Goal: Information Seeking & Learning: Check status

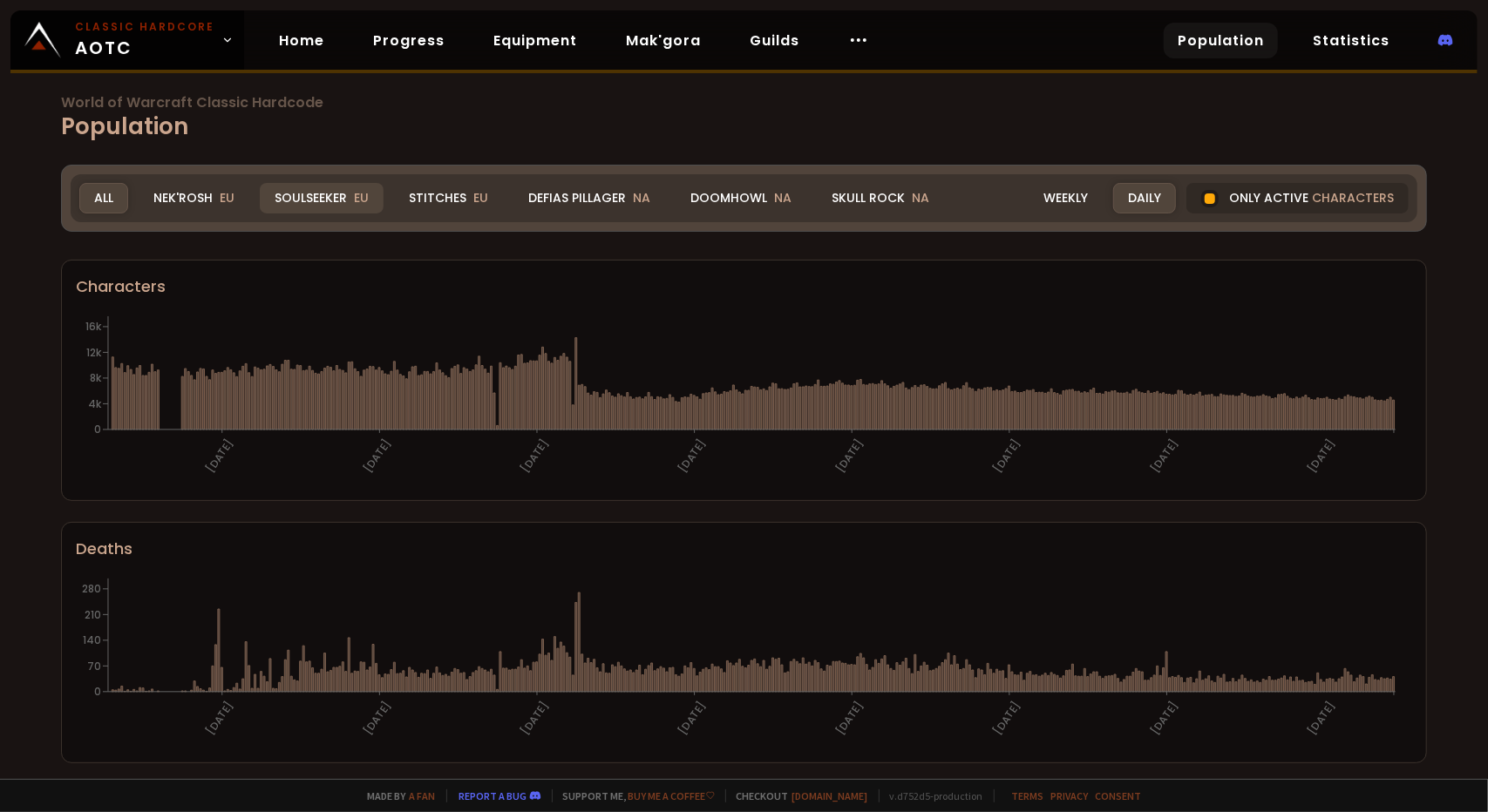
click at [294, 200] on div "Soulseeker EU" at bounding box center [322, 198] width 124 height 30
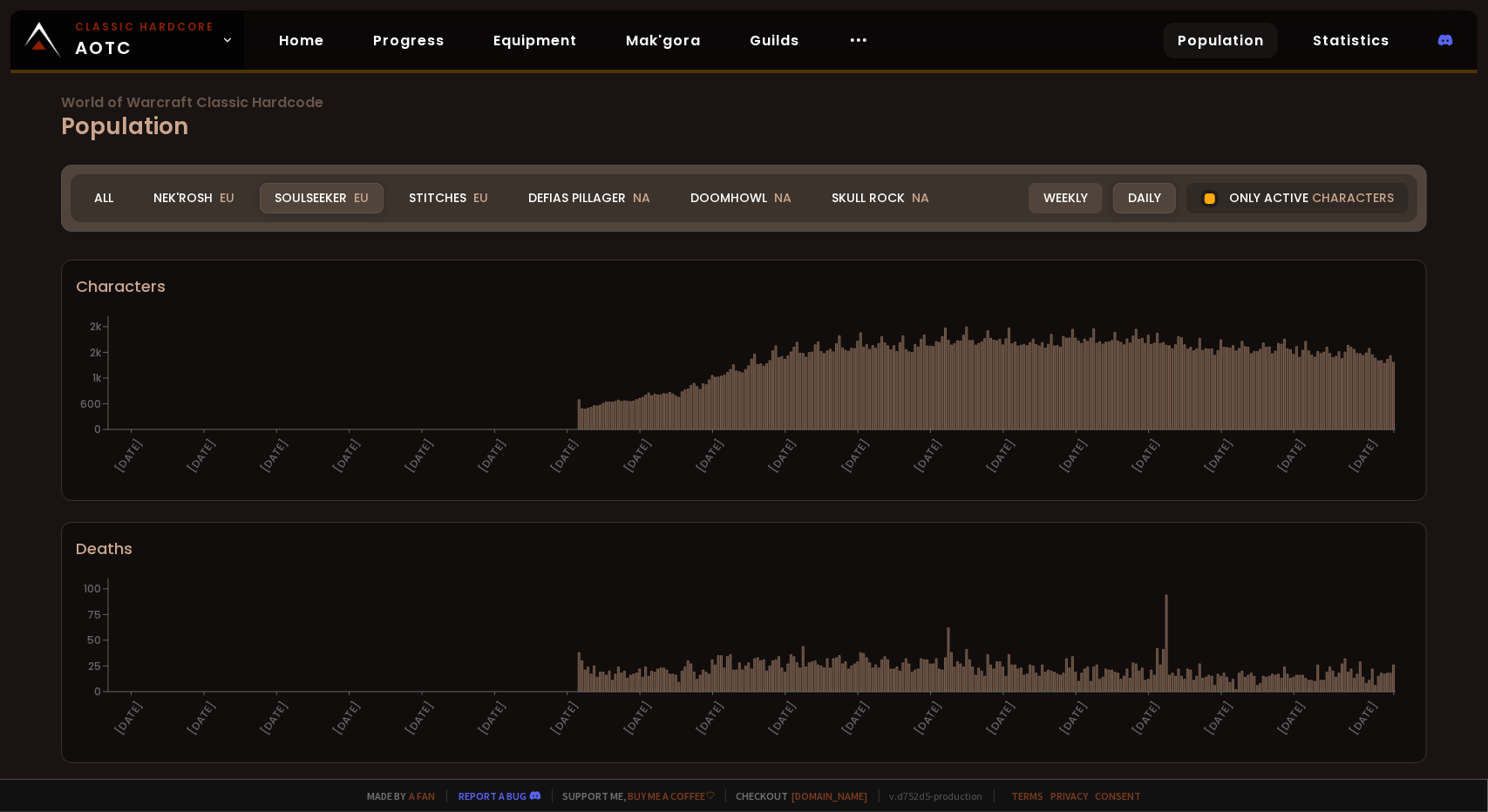
click at [1041, 203] on div "Weekly" at bounding box center [1066, 198] width 74 height 30
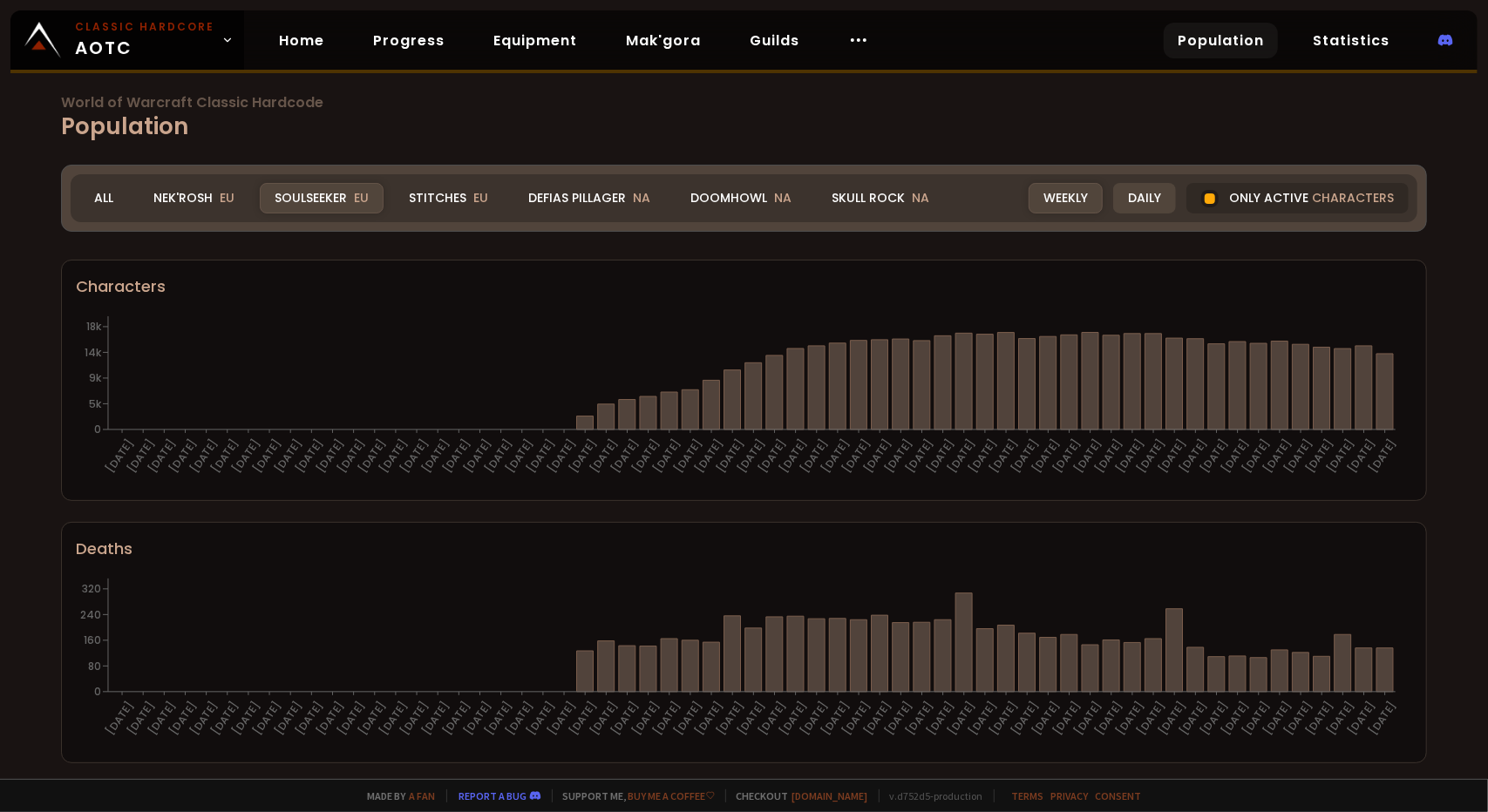
click at [1126, 204] on div "Daily" at bounding box center [1144, 198] width 63 height 30
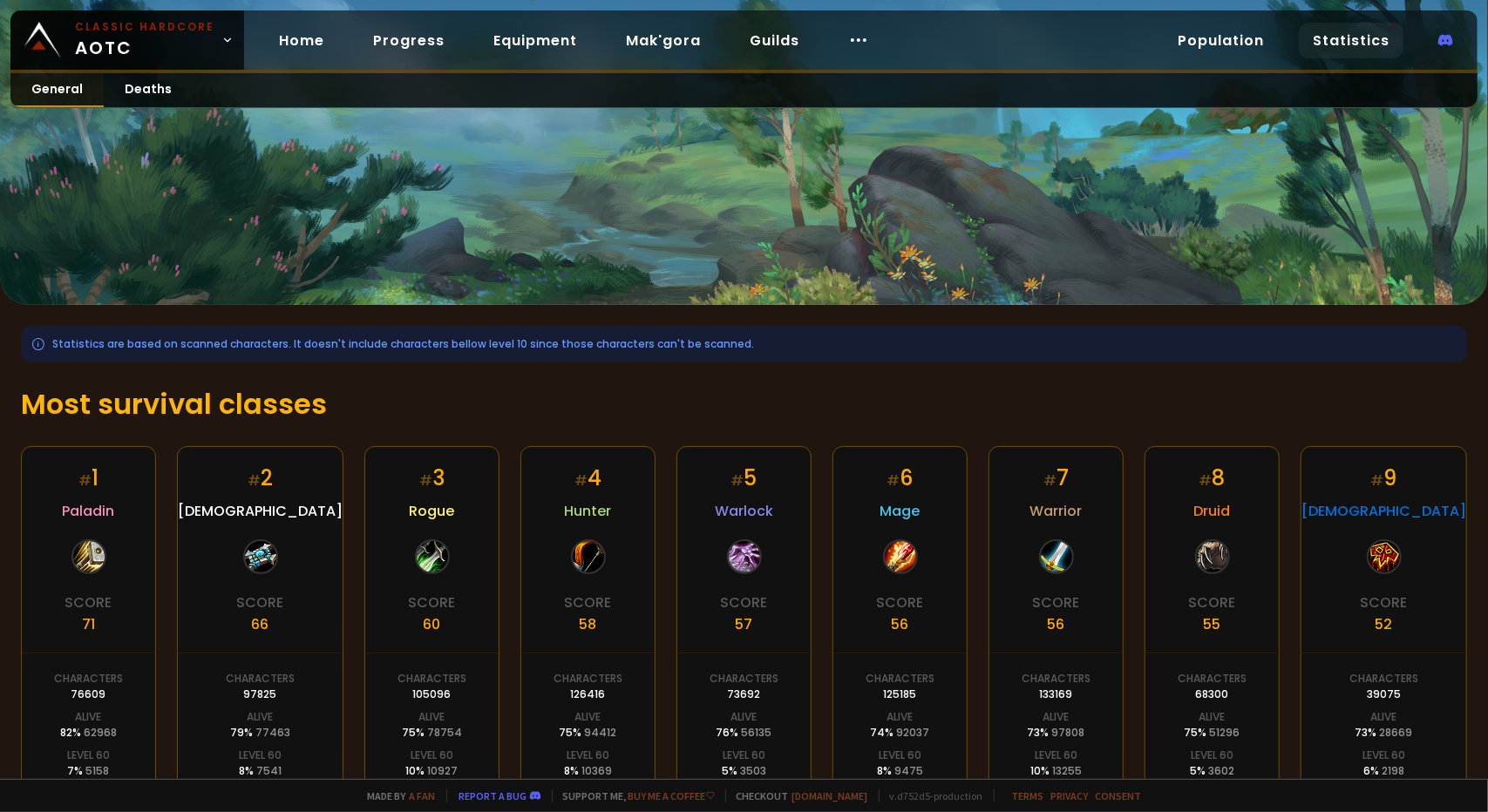
click at [46, 82] on link "General" at bounding box center [57, 89] width 93 height 34
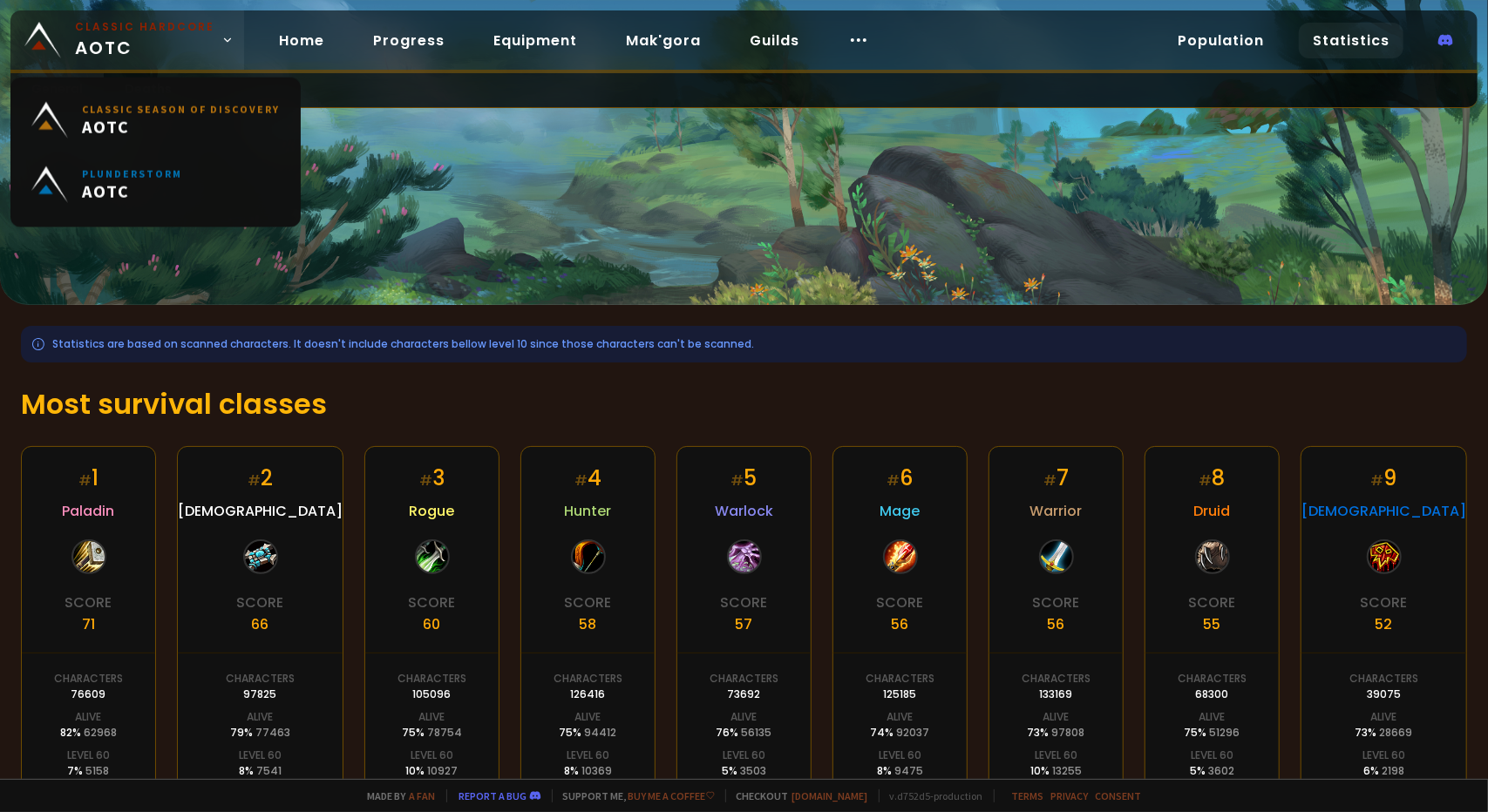
click at [116, 62] on link "Classic Hardcore AOTC" at bounding box center [127, 40] width 234 height 59
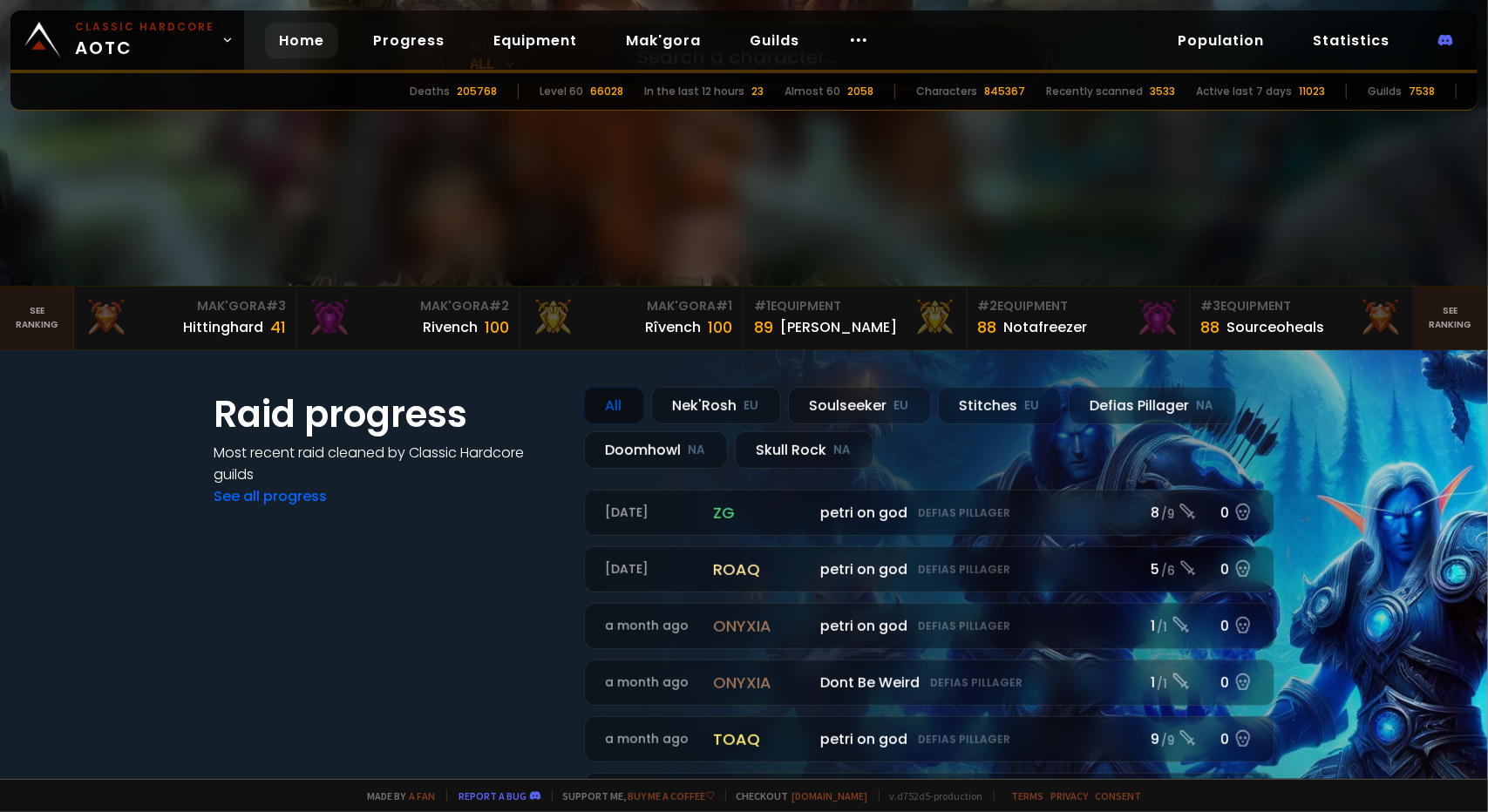
scroll to position [348, 0]
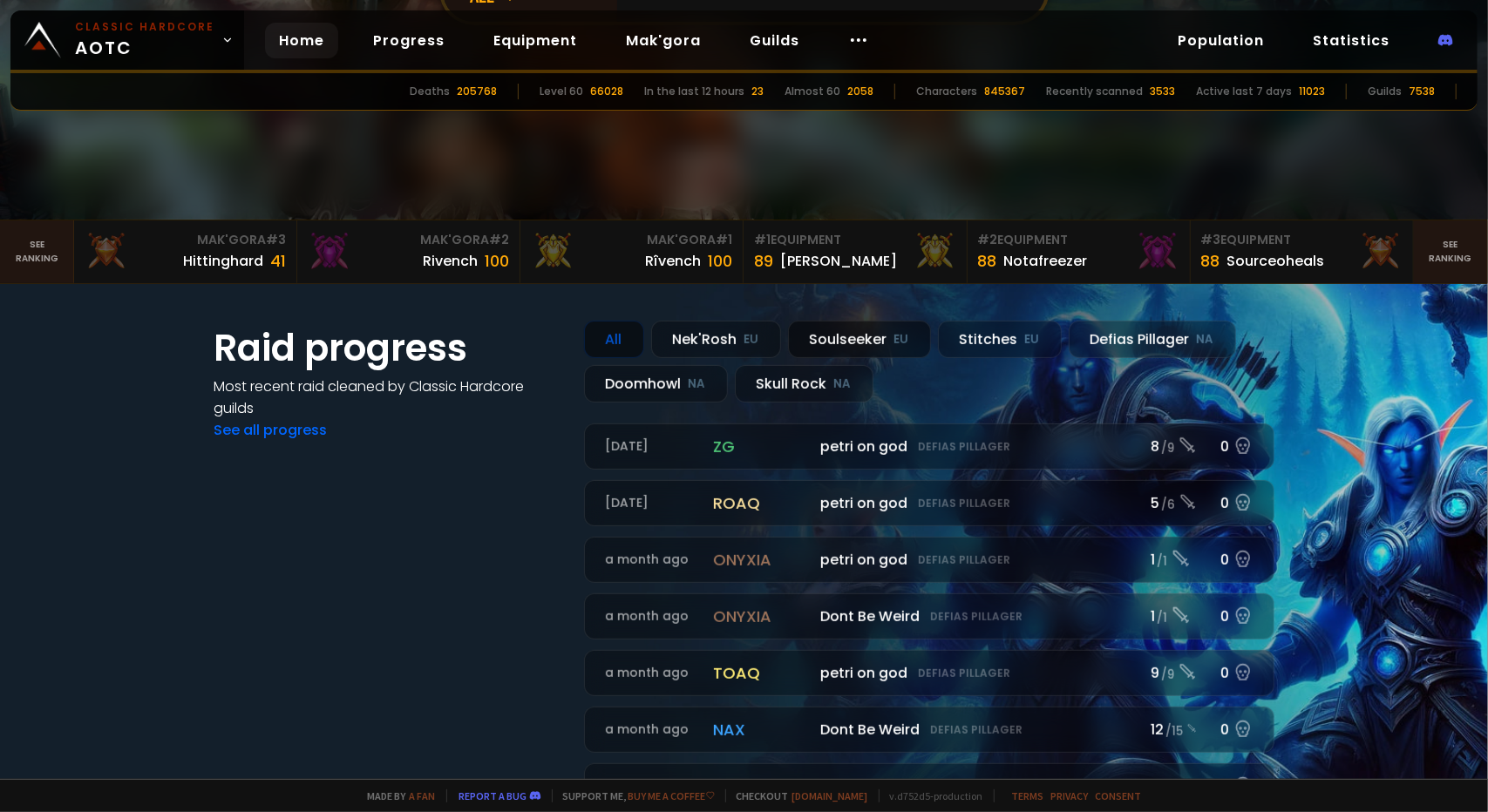
click at [809, 341] on div "Soulseeker EU" at bounding box center [859, 340] width 143 height 38
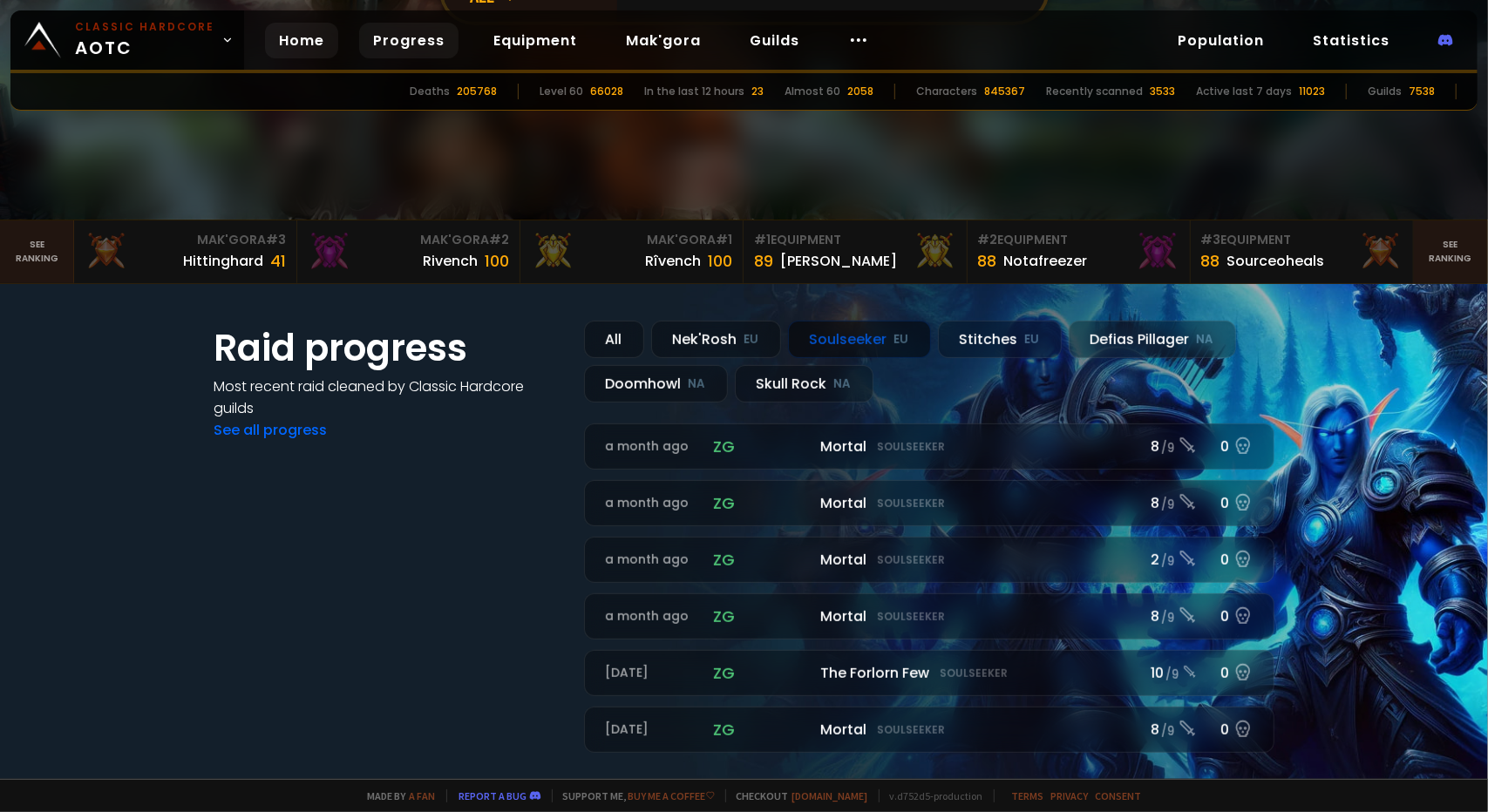
click at [377, 38] on link "Progress" at bounding box center [409, 40] width 99 height 36
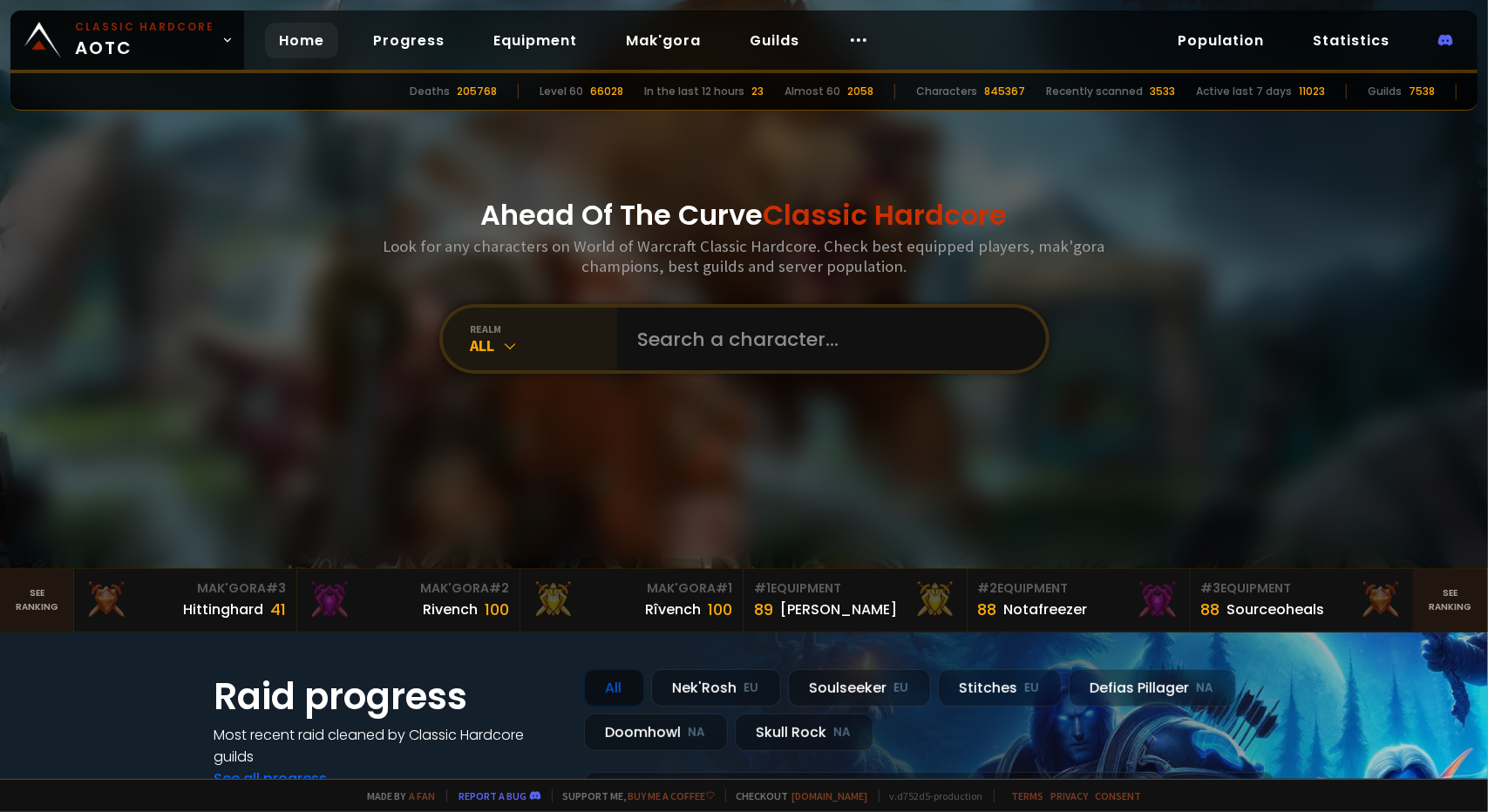
click at [530, 344] on div "All" at bounding box center [544, 345] width 147 height 20
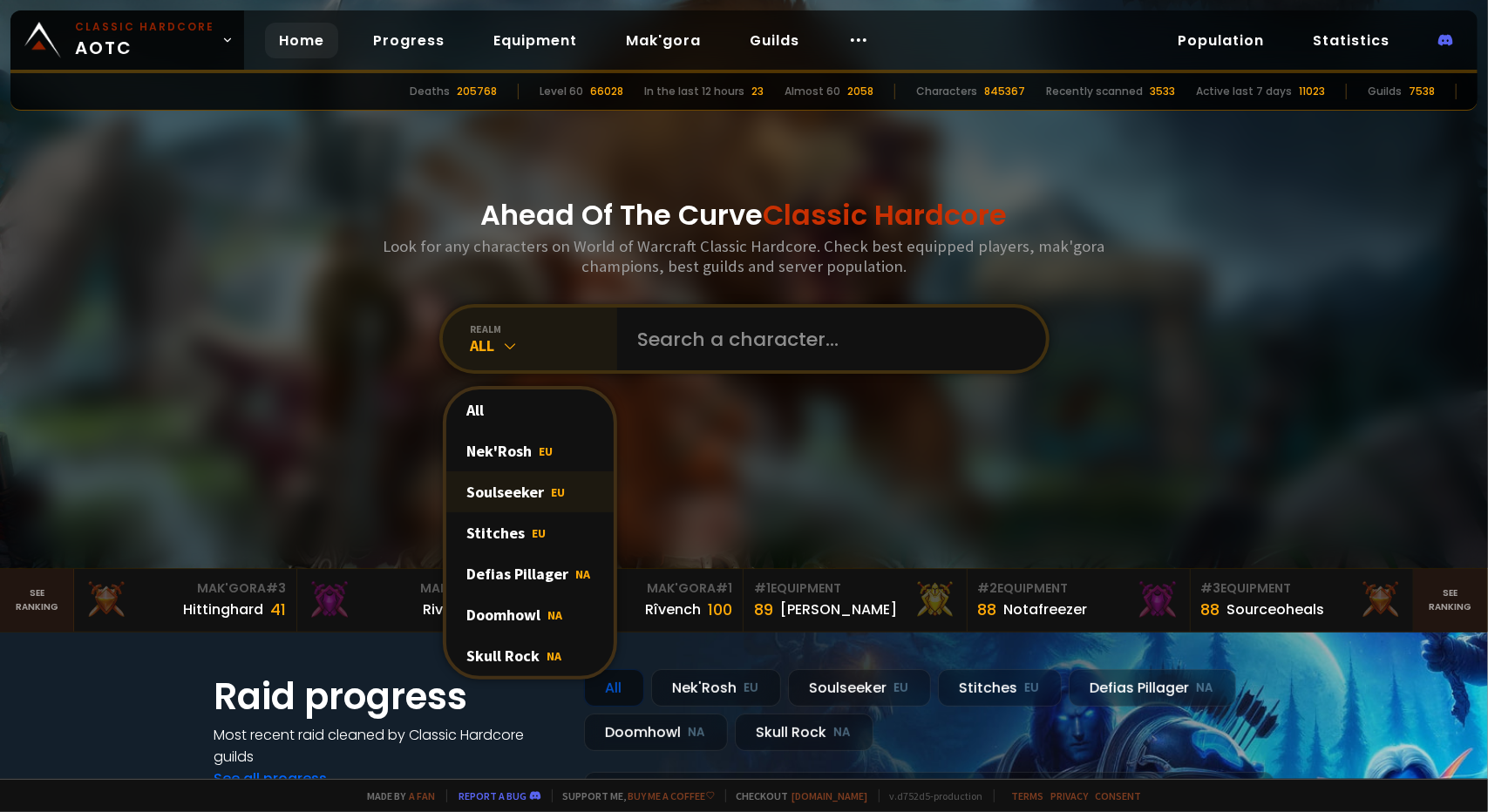
click at [483, 495] on div "Soulseeker EU" at bounding box center [530, 492] width 167 height 41
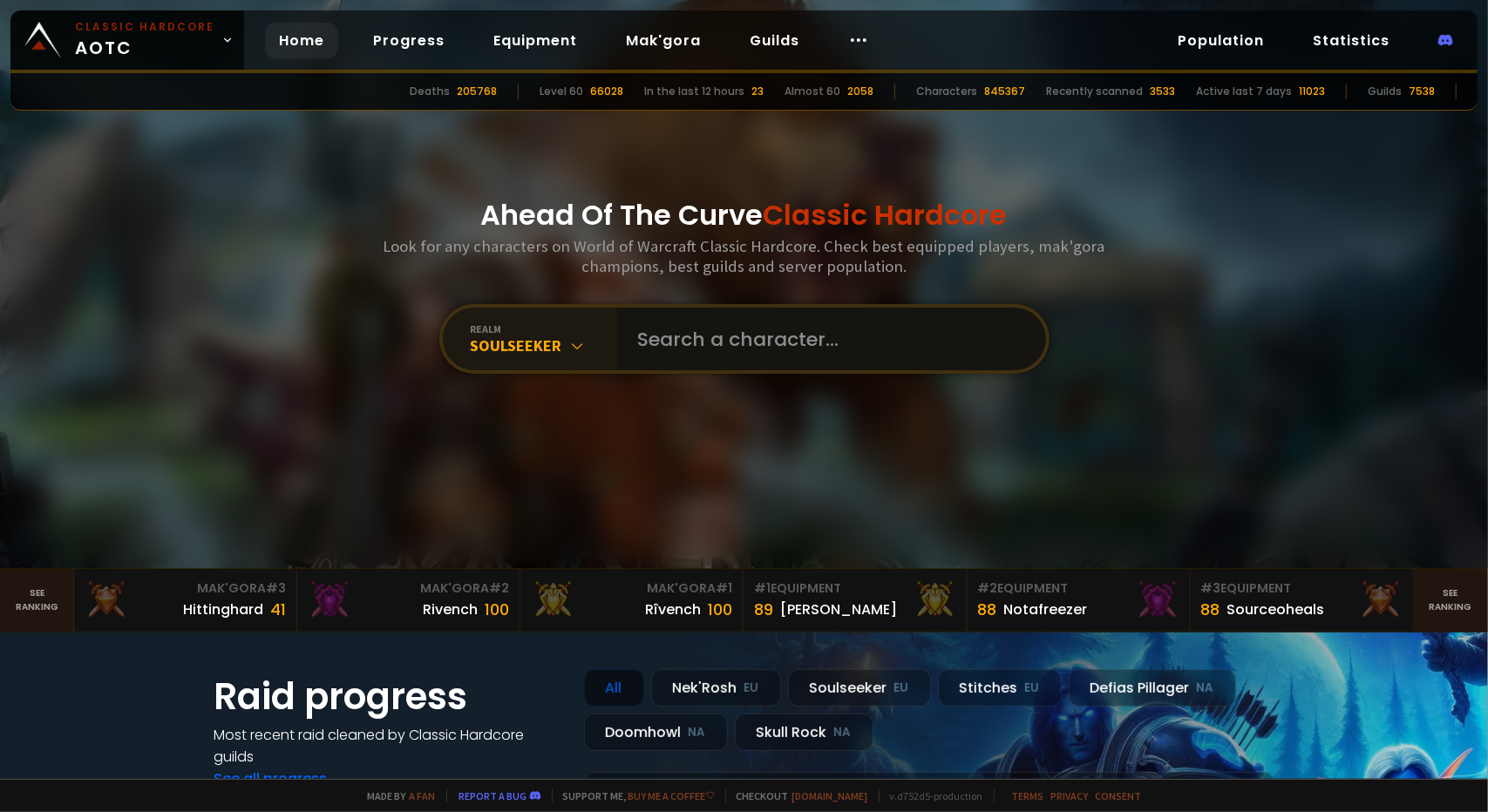
click at [666, 349] on input "text" at bounding box center [827, 339] width 398 height 63
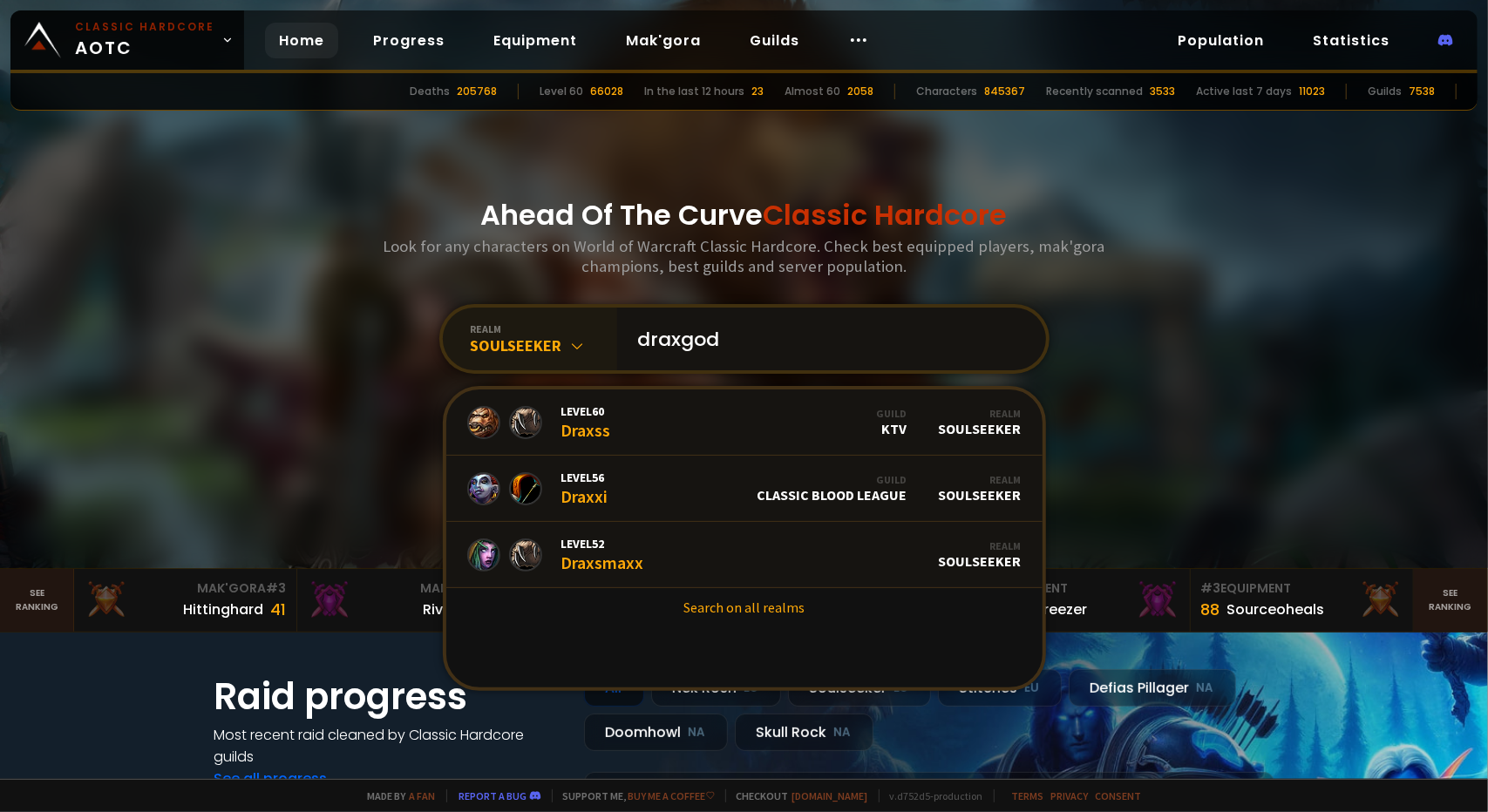
type input "draxgodx"
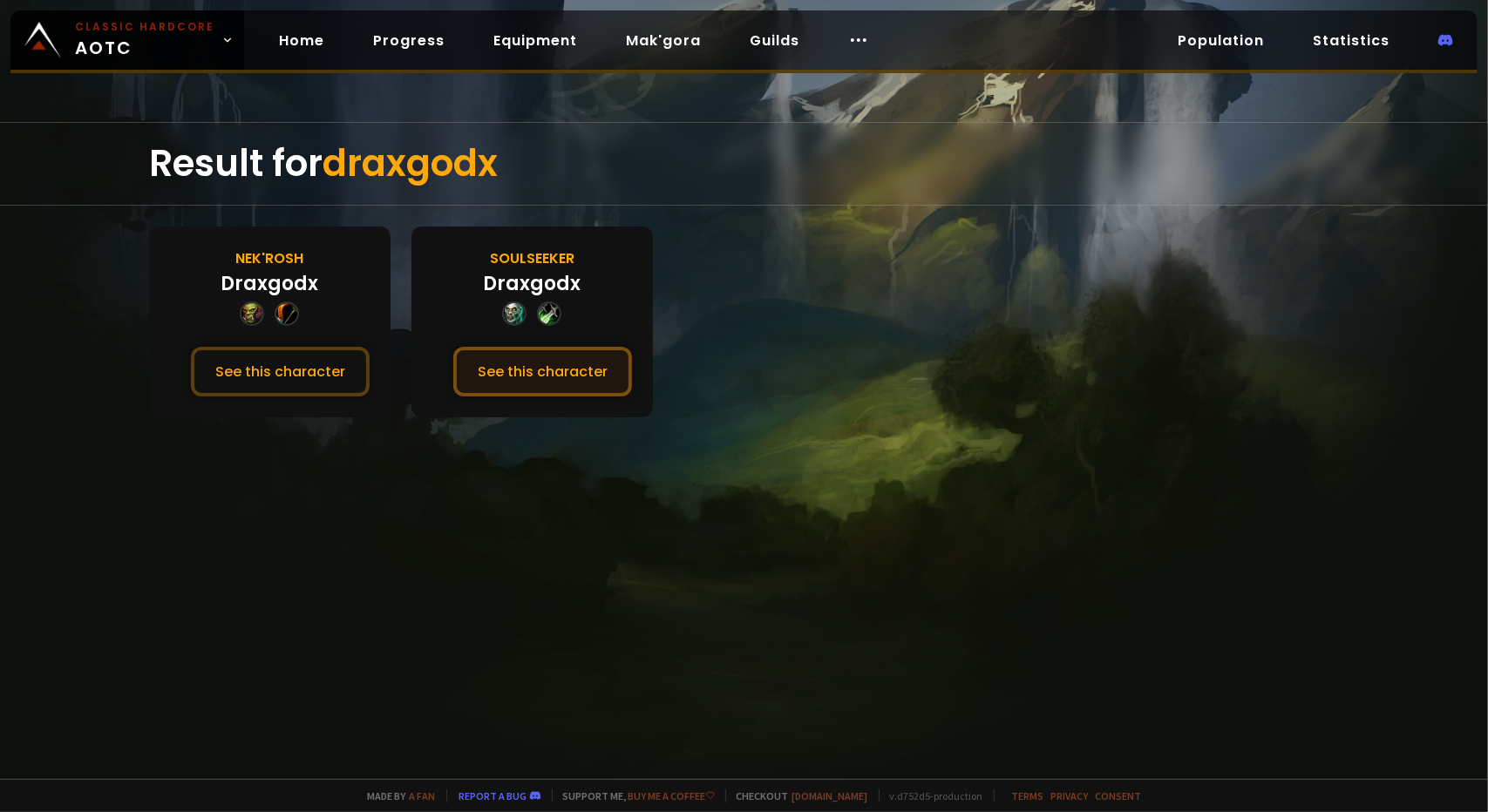
click at [503, 362] on button "See this character" at bounding box center [543, 371] width 179 height 49
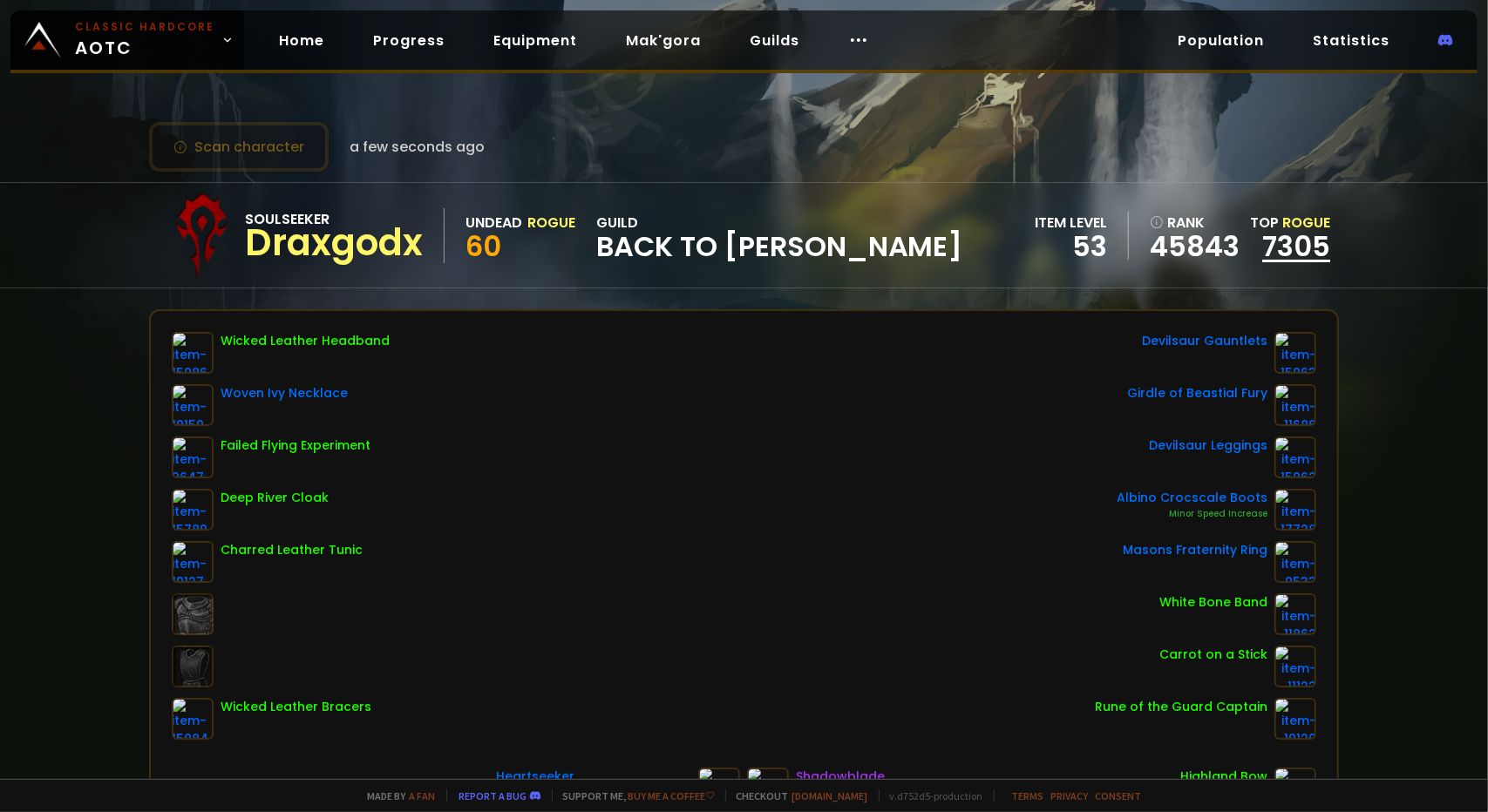
click at [1263, 227] on link "7305" at bounding box center [1297, 246] width 68 height 39
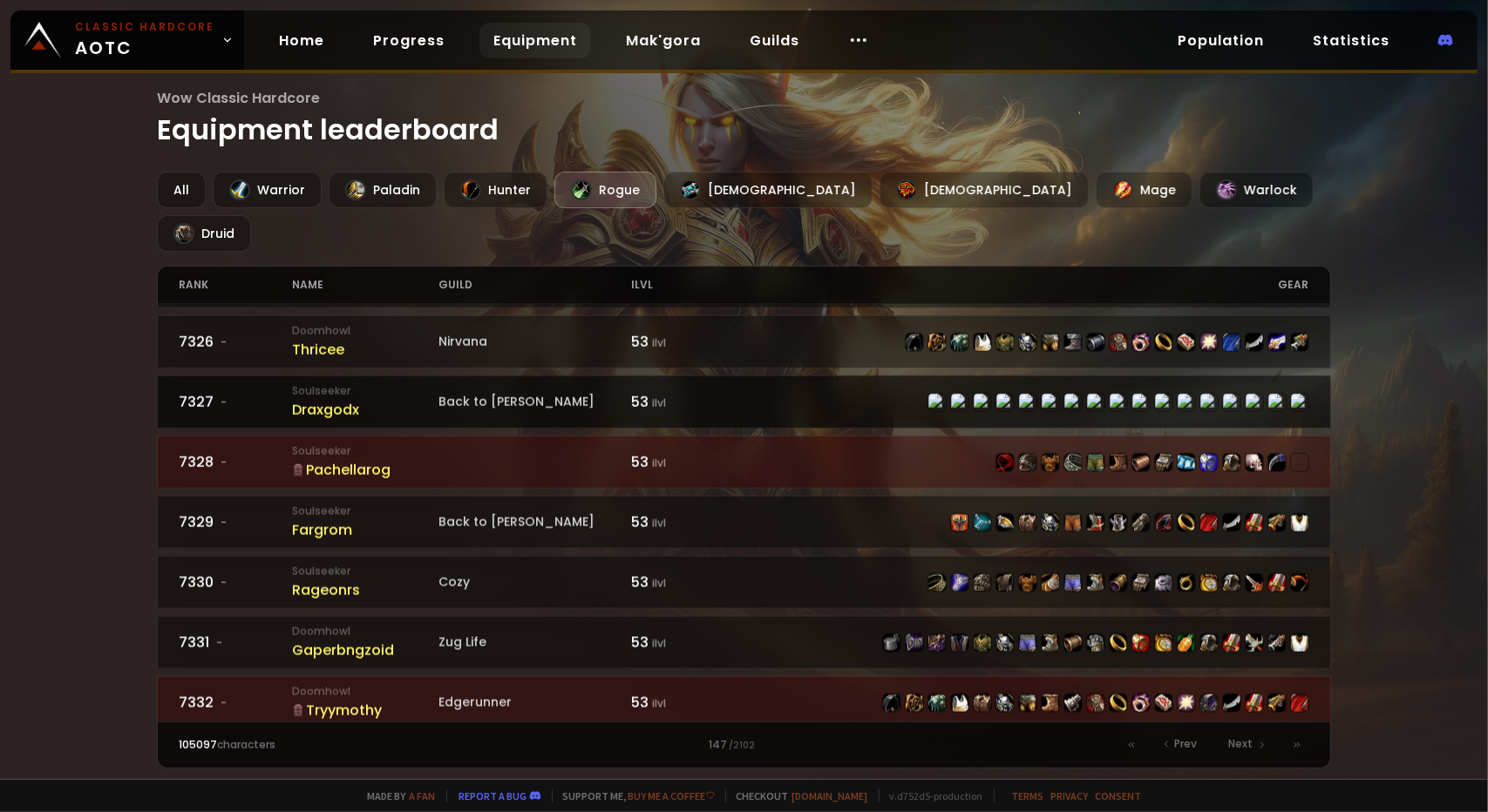
scroll to position [1517, 0]
